Goal: Find contact information: Obtain details needed to contact an individual or organization

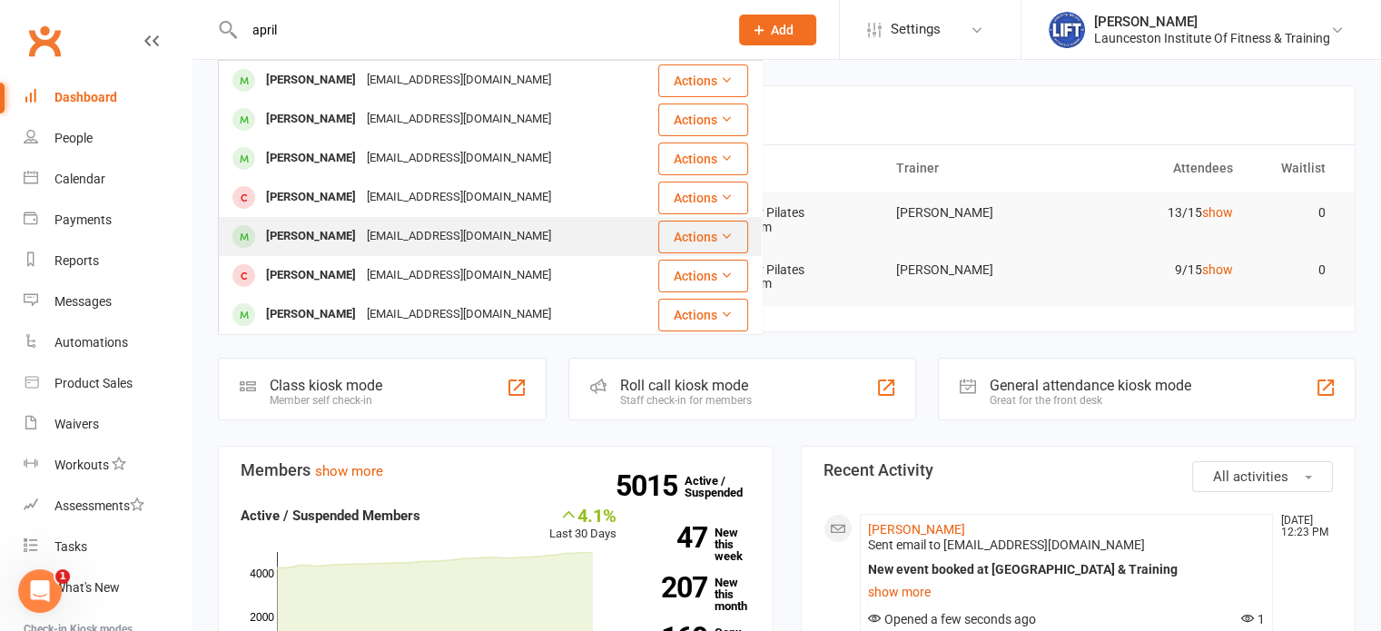
type input "april"
click at [338, 219] on div "[PERSON_NAME] [EMAIL_ADDRESS][DOMAIN_NAME]" at bounding box center [438, 236] width 437 height 37
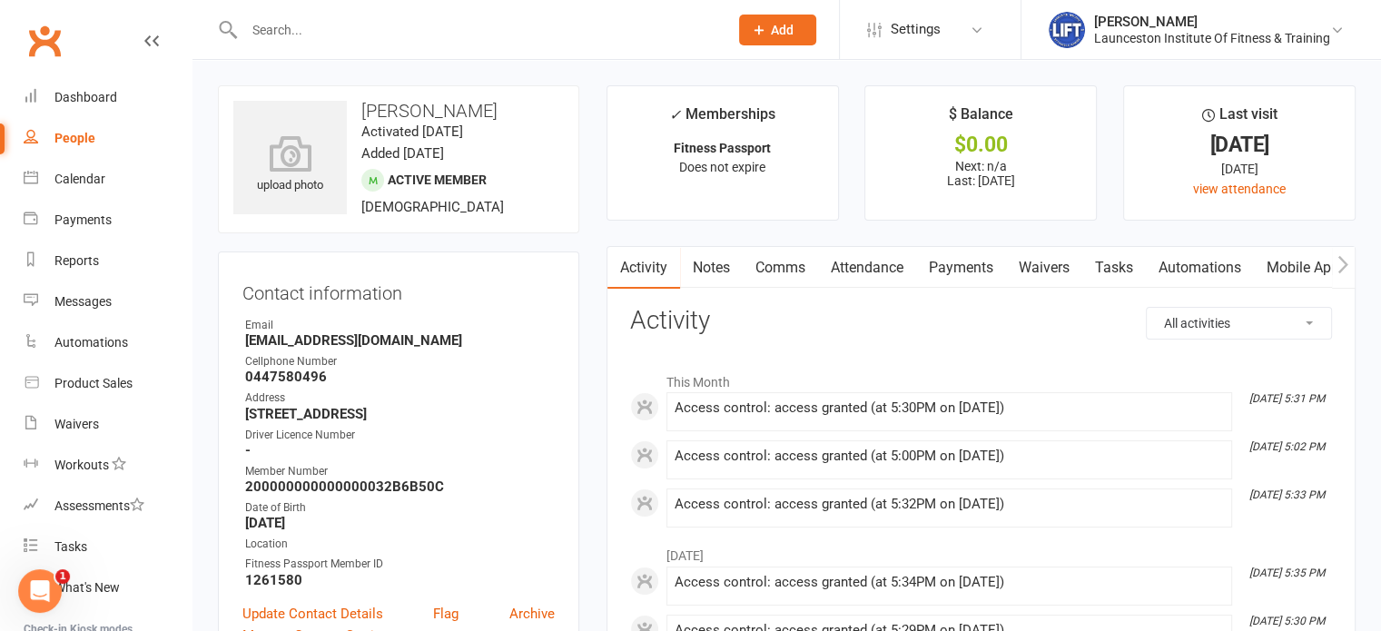
click at [395, 24] on input "text" at bounding box center [477, 29] width 477 height 25
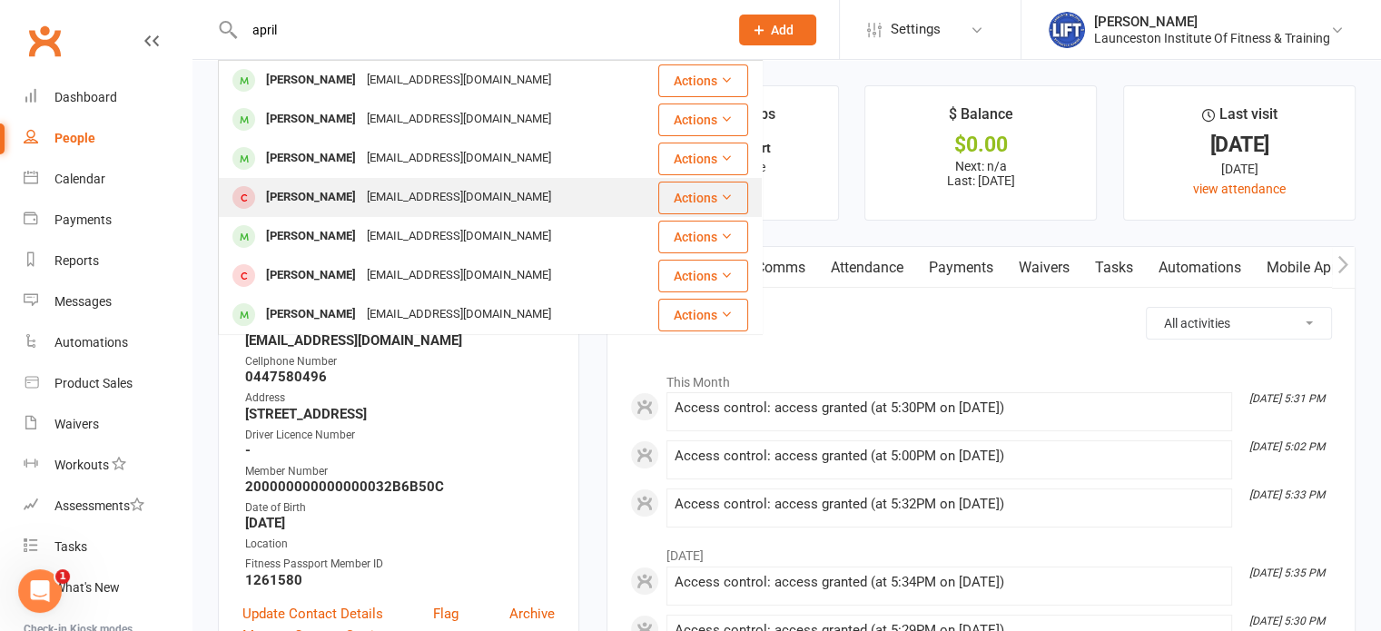
type input "april"
click at [361, 195] on div "[EMAIL_ADDRESS][DOMAIN_NAME]" at bounding box center [458, 197] width 195 height 26
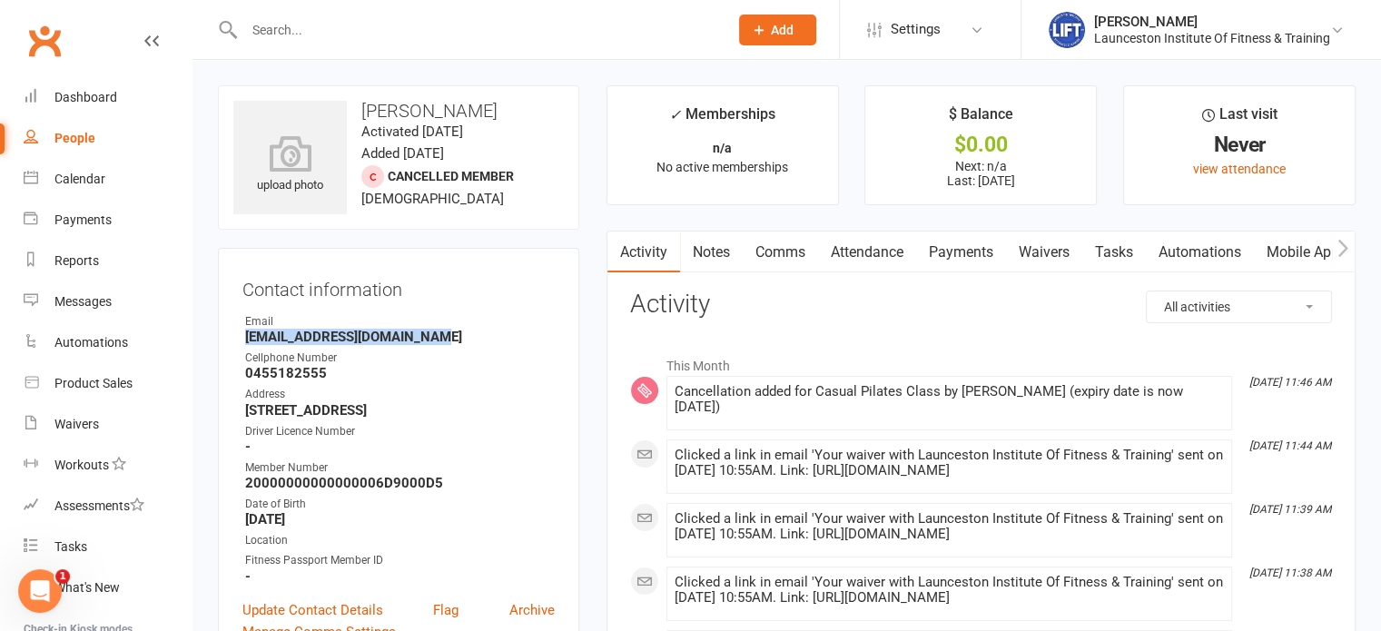
drag, startPoint x: 424, startPoint y: 335, endPoint x: 232, endPoint y: 337, distance: 191.6
click at [232, 337] on div "Contact information Owner Email [EMAIL_ADDRESS][DOMAIN_NAME] Cellphone Number […" at bounding box center [398, 458] width 361 height 420
copy strong "[EMAIL_ADDRESS][DOMAIN_NAME]"
